Goal: Transaction & Acquisition: Download file/media

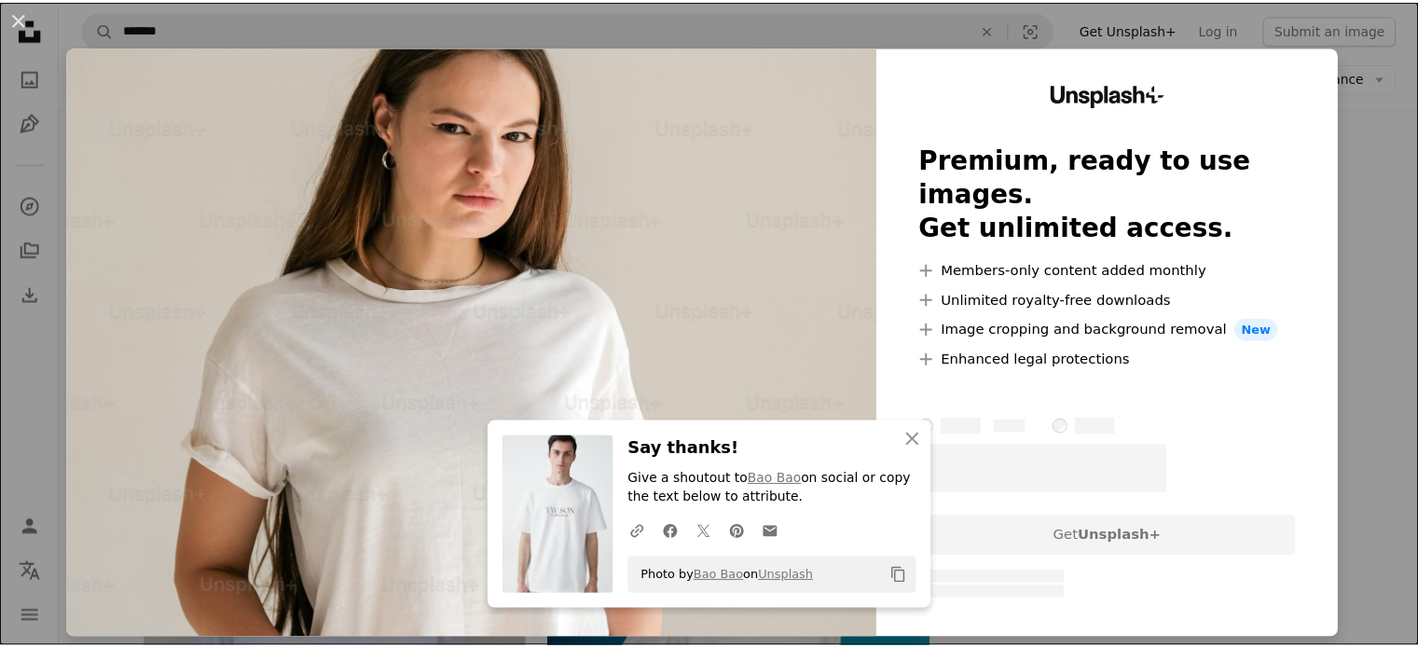
scroll to position [2516, 0]
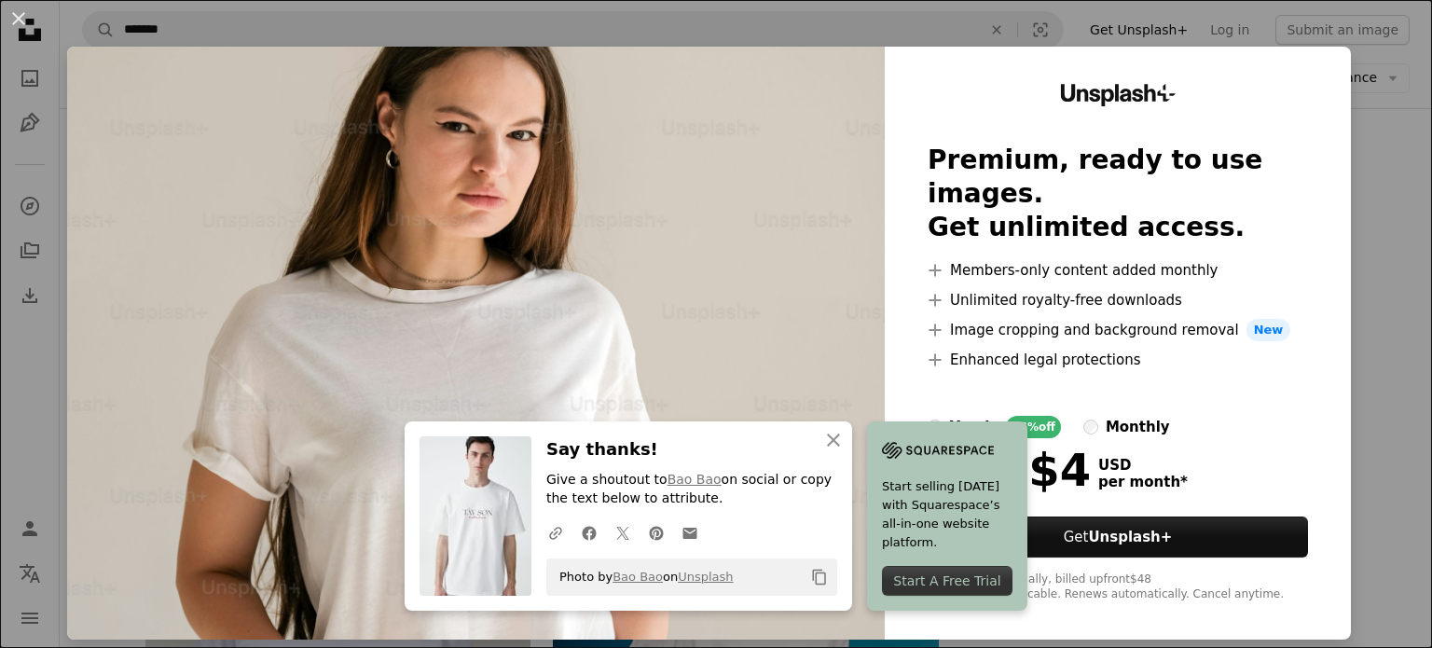
drag, startPoint x: 1365, startPoint y: 427, endPoint x: 1354, endPoint y: 428, distance: 11.2
click at [1365, 427] on div "An X shape An X shape Close Say thanks! Give a shoutout to [PERSON_NAME] on soc…" at bounding box center [716, 324] width 1432 height 648
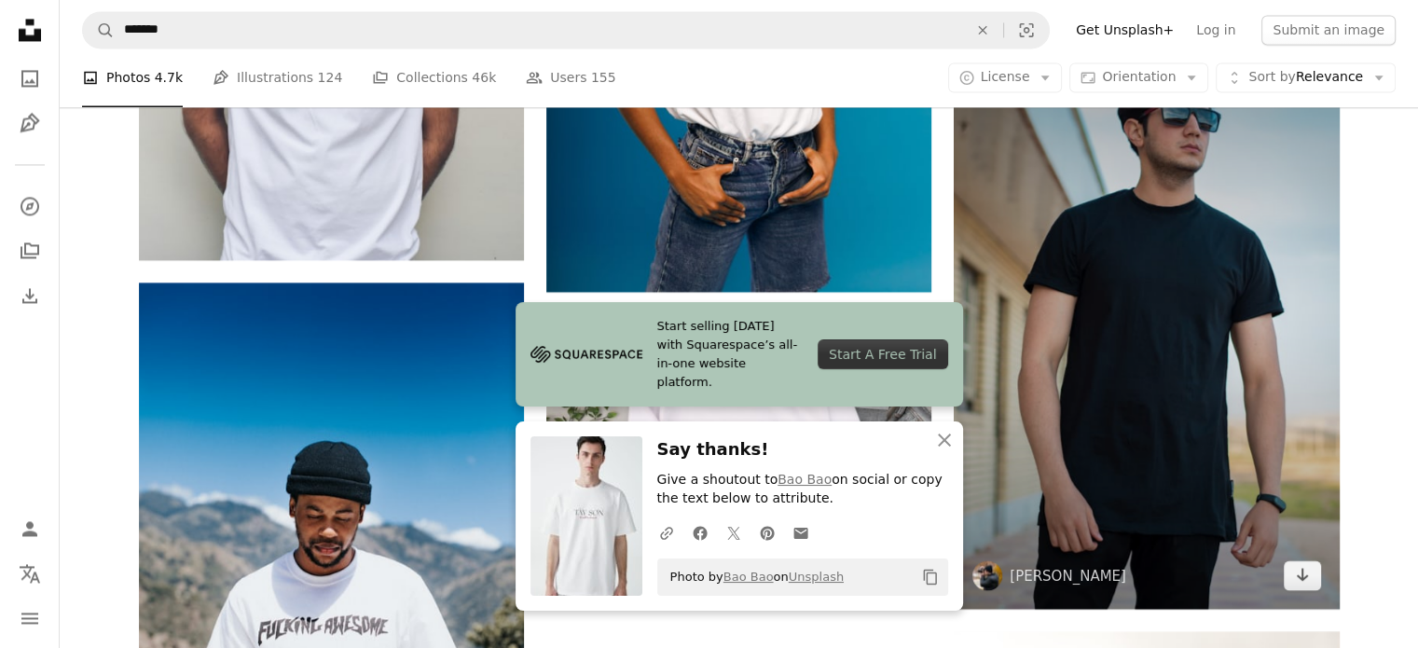
scroll to position [3169, 0]
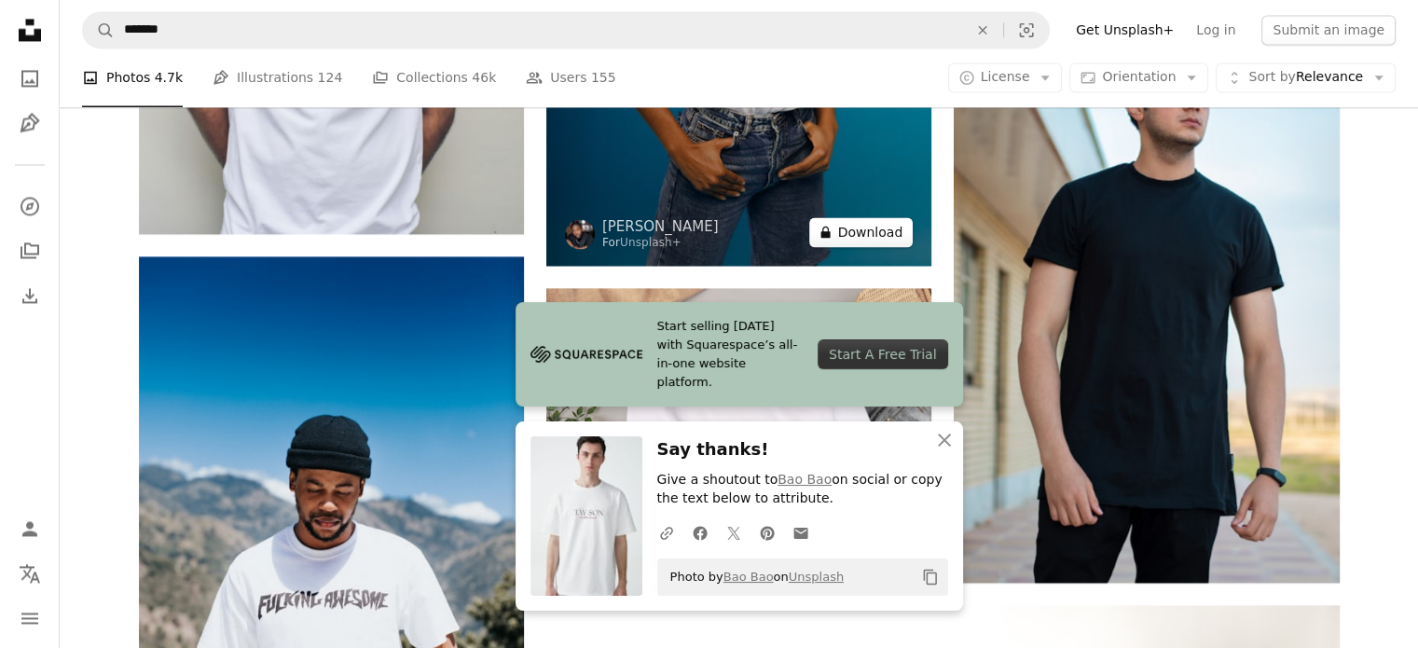
click at [872, 228] on button "A lock Download" at bounding box center [861, 232] width 104 height 30
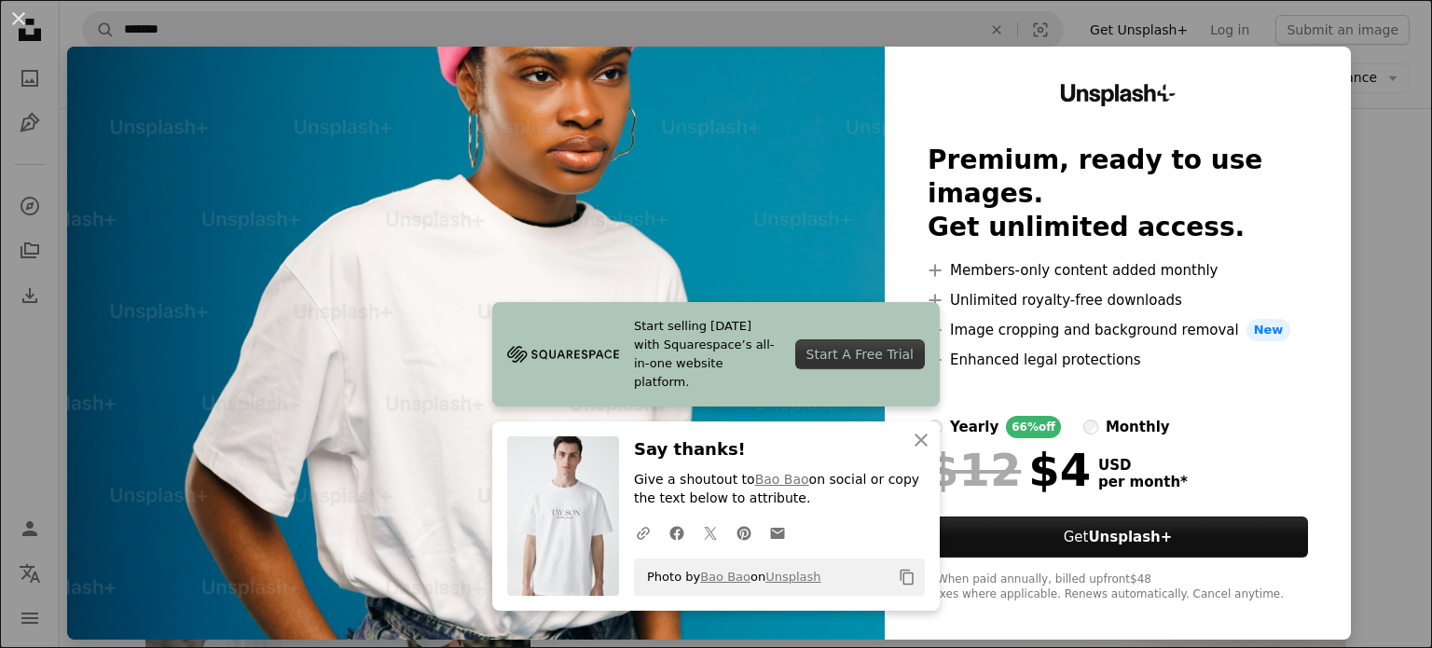
click at [1359, 140] on div "An X shape Start selling [DATE] with Squarespace’s all-in-one website platform.…" at bounding box center [716, 324] width 1432 height 648
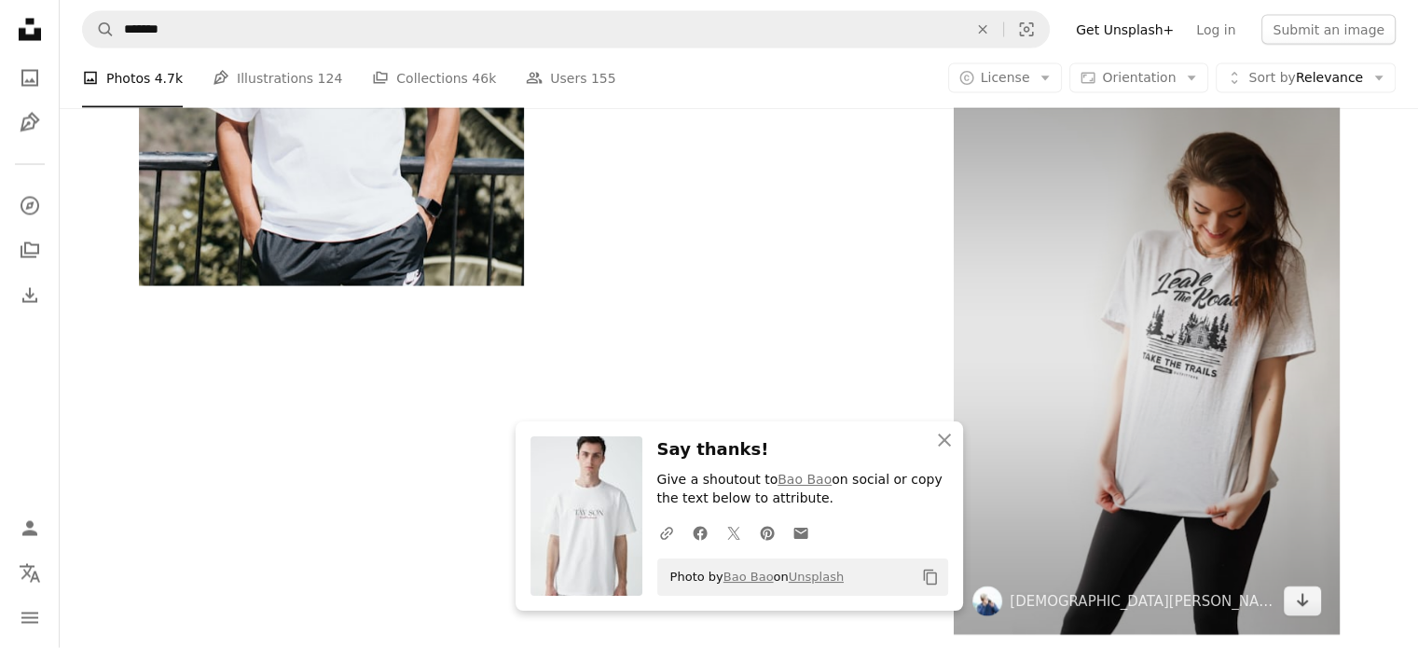
scroll to position [3821, 0]
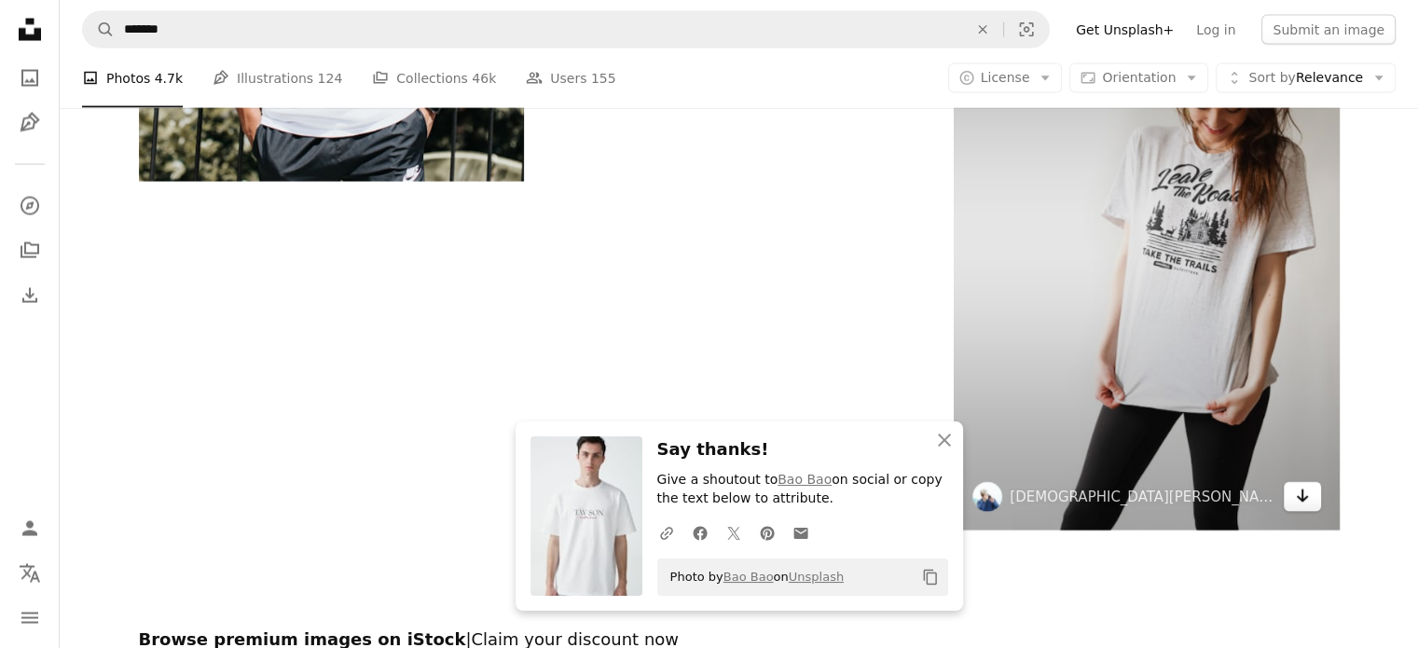
click at [1301, 487] on icon "Arrow pointing down" at bounding box center [1302, 496] width 15 height 22
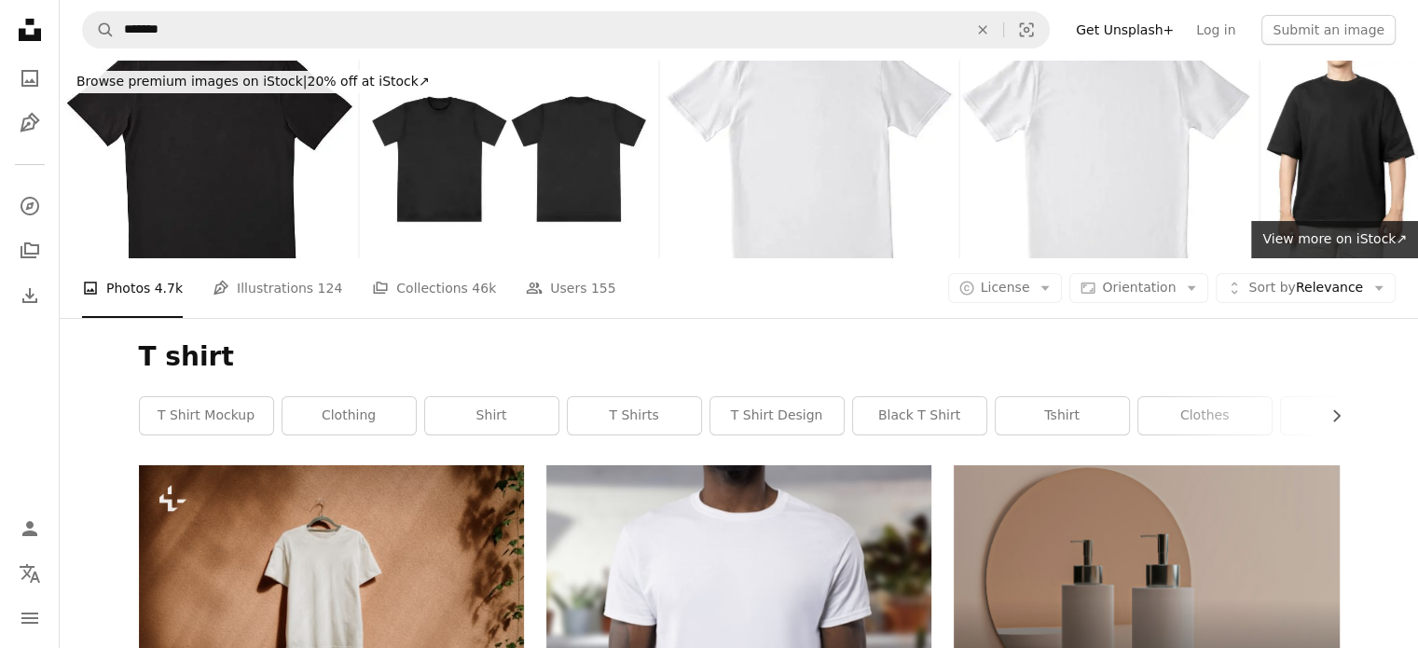
scroll to position [0, 0]
